Goal: Task Accomplishment & Management: Use online tool/utility

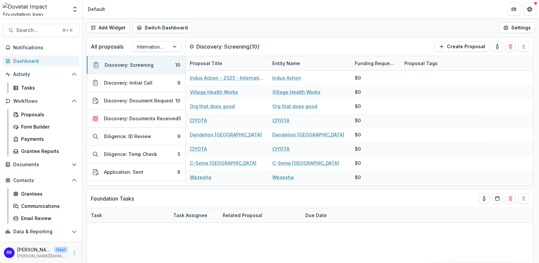
select select "******"
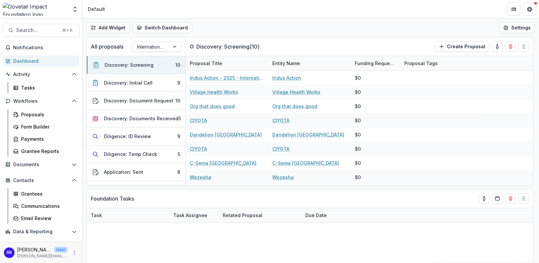
select select "******"
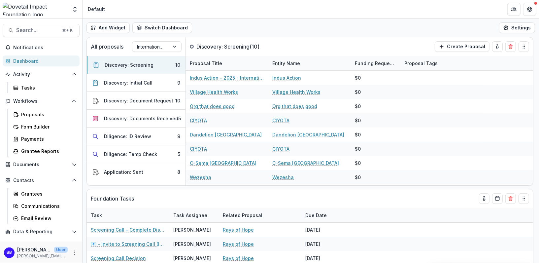
select select "******"
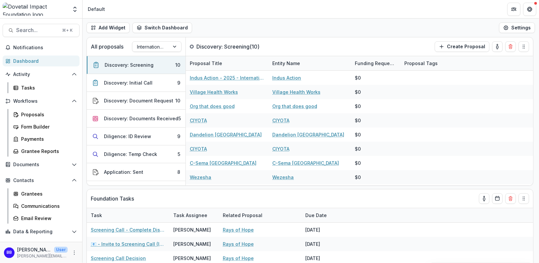
select select "******"
